Goal: Information Seeking & Learning: Learn about a topic

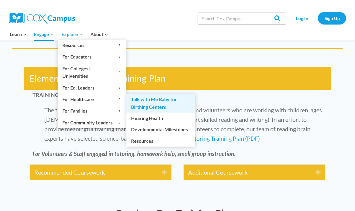
click at [135, 94] on link "Talk with Me Baby for Birthing Centers" at bounding box center [161, 103] width 69 height 19
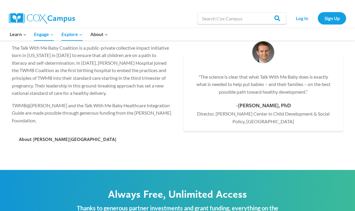
scroll to position [891, 0]
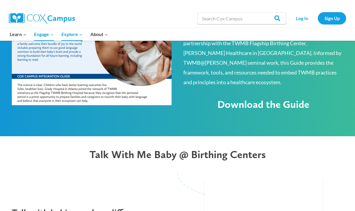
scroll to position [432, 0]
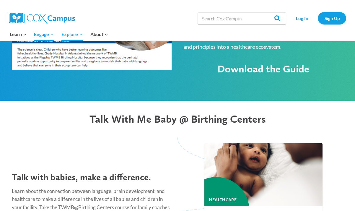
click at [247, 63] on span "Download the Guide" at bounding box center [264, 69] width 92 height 12
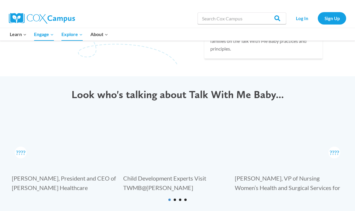
scroll to position [655, 0]
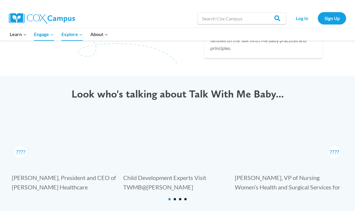
click at [236, 173] on div "[PERSON_NAME], VP of Nursing Women’s Health and Surgical Services for [PERSON_N…" at bounding box center [289, 187] width 109 height 28
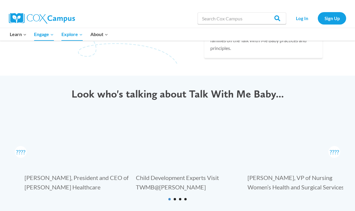
drag, startPoint x: 337, startPoint y: 165, endPoint x: 350, endPoint y: 131, distance: 36.5
click at [350, 131] on div "Look who's talking about Talk With Me Baby... Child Development Experts Visit T…" at bounding box center [177, 147] width 355 height 143
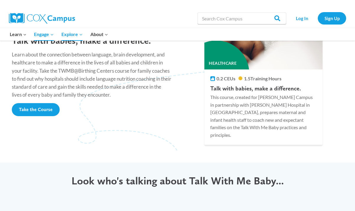
scroll to position [465, 0]
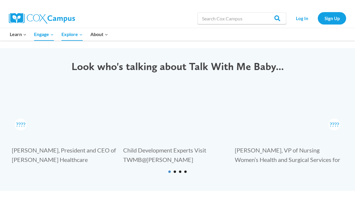
scroll to position [683, 0]
click at [242, 146] on div "Nicole Lescota, VP of Nursing Women’s Health and Surgical Services for Grady He…" at bounding box center [289, 160] width 109 height 28
click at [334, 146] on div "Nicole Lescota, VP of Nursing Women’s Health and Surgical Services for Grady He…" at bounding box center [289, 160] width 109 height 28
click at [311, 164] on div "Look who's talking about Talk With Me Baby... Child Development Experts Visit T…" at bounding box center [177, 119] width 355 height 143
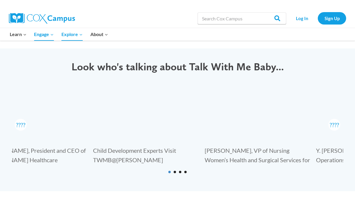
drag, startPoint x: 326, startPoint y: 134, endPoint x: 290, endPoint y: 130, distance: 35.6
click at [290, 146] on div "Nicole Lescota, VP of Nursing Women’s Health and Surgical Services for Grady He…" at bounding box center [259, 160] width 109 height 28
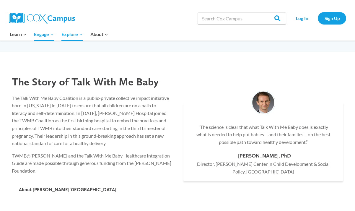
scroll to position [822, 0]
click at [11, 95] on div "The Talk With Me Baby Coalition is a public-private collective impact initiativ…" at bounding box center [92, 136] width 172 height 83
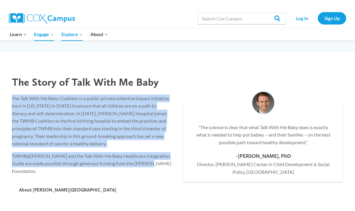
drag, startPoint x: 12, startPoint y: 76, endPoint x: 162, endPoint y: 139, distance: 162.9
click at [162, 139] on div "The Talk With Me Baby Coalition is a public-private collective impact initiativ…" at bounding box center [92, 135] width 160 height 80
copy div "The Talk With Me Baby Coalition is a public-private collective impact initiativ…"
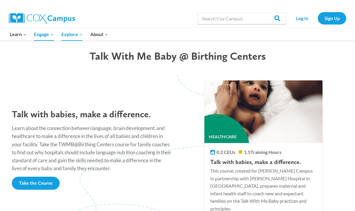
scroll to position [495, 0]
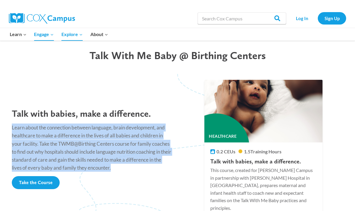
drag, startPoint x: 12, startPoint y: 109, endPoint x: 124, endPoint y: 148, distance: 118.9
click at [124, 148] on p "Learn about the connection between language, brain development, and healthcare …" at bounding box center [92, 148] width 160 height 48
copy p "Learn about the connection between language, brain development, and healthcare …"
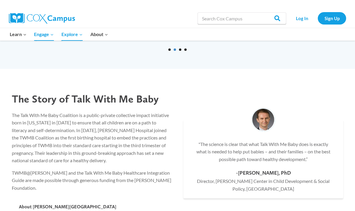
scroll to position [809, 0]
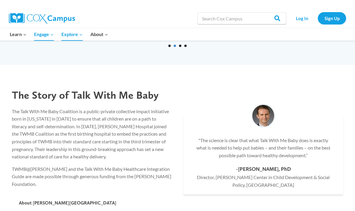
click at [101, 89] on span "The Story of Talk With Me Baby" at bounding box center [85, 95] width 147 height 13
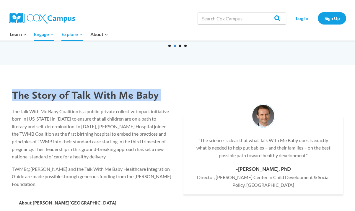
click at [101, 89] on span "The Story of Talk With Me Baby" at bounding box center [85, 95] width 147 height 13
copy div "The Story of Talk With Me Baby"
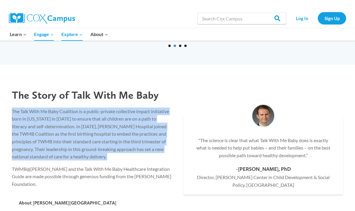
drag, startPoint x: 11, startPoint y: 87, endPoint x: 34, endPoint y: 96, distance: 24.4
click at [34, 108] on div "The Talk With Me Baby Coalition is a public-private collective impact initiativ…" at bounding box center [92, 149] width 172 height 83
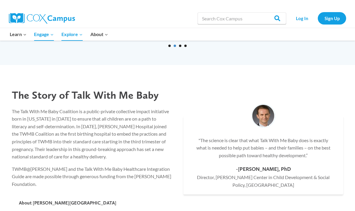
click at [19, 108] on p "The Talk With Me Baby Coalition is a public-private collective impact initiativ…" at bounding box center [92, 134] width 160 height 53
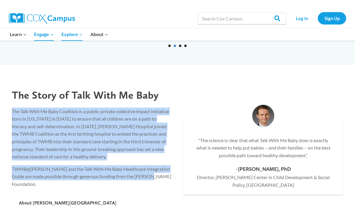
drag, startPoint x: 12, startPoint y: 88, endPoint x: 159, endPoint y: 151, distance: 160.1
click at [159, 151] on div "The Talk With Me Baby Coalition is a public-private collective impact initiativ…" at bounding box center [92, 148] width 160 height 80
copy div "The Talk With Me Baby Coalition is a public-private collective impact initiativ…"
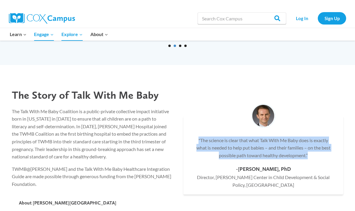
drag, startPoint x: 196, startPoint y: 113, endPoint x: 316, endPoint y: 125, distance: 120.1
click at [316, 137] on p ""The science is clear that what Talk With Me Baby does is exactly what is neede…" at bounding box center [263, 148] width 136 height 23
copy p ""The science is clear that what Talk With Me Baby does is exactly what is neede…"
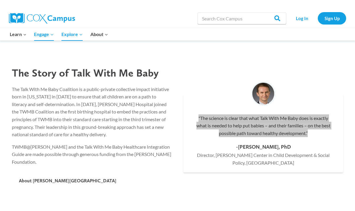
scroll to position [834, 0]
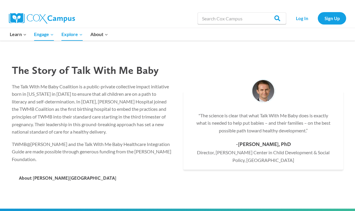
click at [263, 140] on div "-Walter S. Gilliam, PhD" at bounding box center [263, 144] width 136 height 9
drag, startPoint x: 237, startPoint y: 119, endPoint x: 311, endPoint y: 133, distance: 74.6
click at [311, 133] on div ""The science is clear that what Talk With Me Baby does is exactly what is neede…" at bounding box center [264, 138] width 160 height 64
copy div "-Walter S. Gilliam, PhD Director, Edward Zigler Center in Child Development & S…"
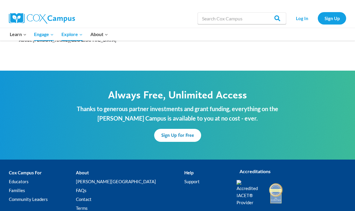
scroll to position [971, 0]
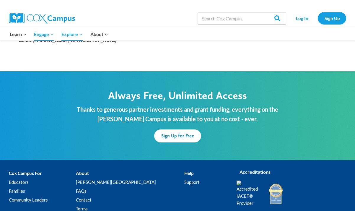
click at [130, 105] on p "Thanks to generous partner investments and grant funding, everything on the Cox…" at bounding box center [178, 114] width 240 height 19
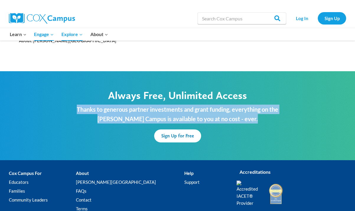
click at [130, 105] on p "Thanks to generous partner investments and grant funding, everything on the Cox…" at bounding box center [178, 114] width 240 height 19
copy div "Thanks to generous partner investments and grant funding, everything on the Cox…"
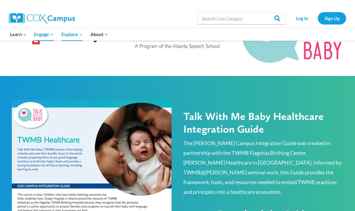
scroll to position [286, 0]
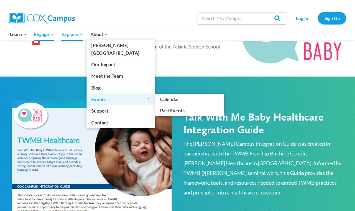
click at [106, 96] on span "Events Expand" at bounding box center [120, 100] width 59 height 8
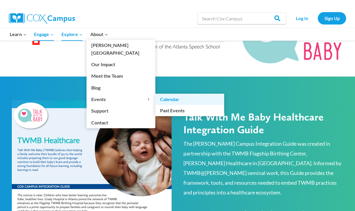
click at [164, 94] on link "Calendar" at bounding box center [190, 99] width 69 height 11
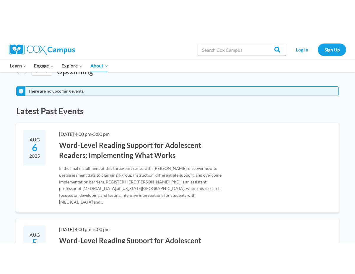
scroll to position [51, 0]
